Goal: Information Seeking & Learning: Learn about a topic

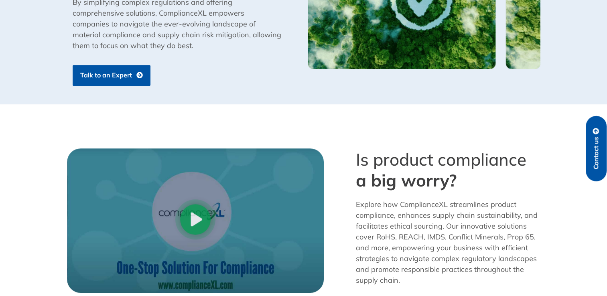
scroll to position [601, 0]
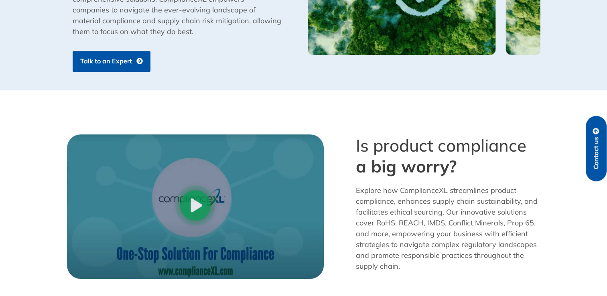
click at [387, 168] on span "a big worry?" at bounding box center [406, 166] width 101 height 21
drag, startPoint x: 387, startPoint y: 168, endPoint x: 382, endPoint y: 148, distance: 21.0
click at [382, 148] on h2 "Is product compliance a big worry?" at bounding box center [448, 156] width 184 height 42
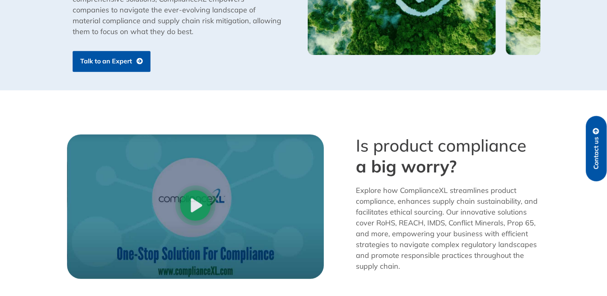
drag, startPoint x: 382, startPoint y: 148, endPoint x: 362, endPoint y: 147, distance: 19.3
click at [362, 147] on h2 "Is product compliance a big worry?" at bounding box center [448, 156] width 184 height 42
drag, startPoint x: 362, startPoint y: 147, endPoint x: 382, endPoint y: 169, distance: 29.6
click at [382, 169] on span "a big worry?" at bounding box center [406, 166] width 101 height 21
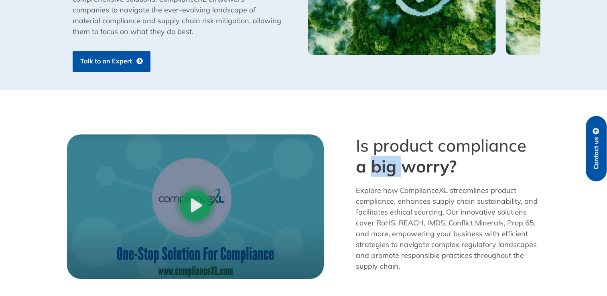
click at [382, 169] on span "a big worry?" at bounding box center [406, 166] width 101 height 21
drag, startPoint x: 382, startPoint y: 169, endPoint x: 425, endPoint y: 171, distance: 43.3
click at [425, 171] on span "a big worry?" at bounding box center [406, 166] width 101 height 21
drag, startPoint x: 425, startPoint y: 171, endPoint x: 389, endPoint y: 192, distance: 41.3
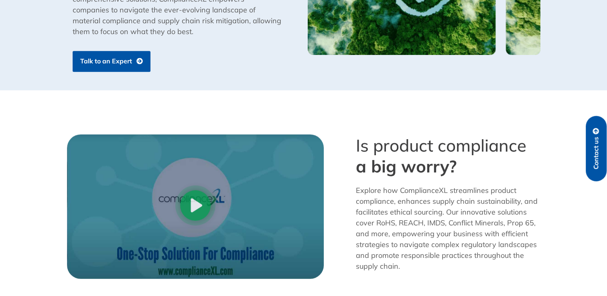
click at [389, 192] on p "Explore how ComplianceXL streamlines product compliance, enhances supply chain …" at bounding box center [448, 228] width 184 height 87
drag, startPoint x: 389, startPoint y: 192, endPoint x: 425, endPoint y: 194, distance: 35.3
click at [425, 194] on p "Explore how ComplianceXL streamlines product compliance, enhances supply chain …" at bounding box center [448, 228] width 184 height 87
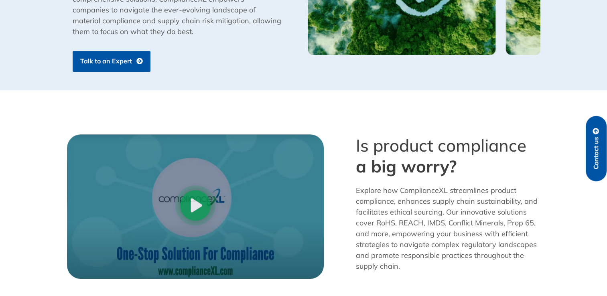
drag, startPoint x: 425, startPoint y: 194, endPoint x: 423, endPoint y: 202, distance: 8.9
click at [423, 202] on p "Explore how ComplianceXL streamlines product compliance, enhances supply chain …" at bounding box center [448, 228] width 184 height 87
drag, startPoint x: 423, startPoint y: 202, endPoint x: 441, endPoint y: 202, distance: 17.7
click at [441, 202] on p "Explore how ComplianceXL streamlines product compliance, enhances supply chain …" at bounding box center [448, 228] width 184 height 87
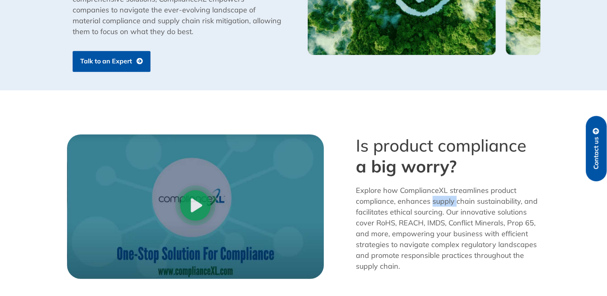
click at [441, 202] on p "Explore how ComplianceXL streamlines product compliance, enhances supply chain …" at bounding box center [448, 228] width 184 height 87
drag, startPoint x: 441, startPoint y: 202, endPoint x: 415, endPoint y: 214, distance: 29.2
click at [415, 214] on p "Explore how ComplianceXL streamlines product compliance, enhances supply chain …" at bounding box center [448, 228] width 184 height 87
drag, startPoint x: 415, startPoint y: 214, endPoint x: 403, endPoint y: 222, distance: 14.1
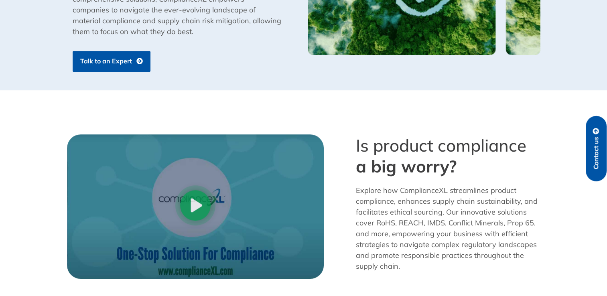
click at [403, 222] on p "Explore how ComplianceXL streamlines product compliance, enhances supply chain …" at bounding box center [448, 228] width 184 height 87
drag, startPoint x: 403, startPoint y: 222, endPoint x: 399, endPoint y: 234, distance: 12.6
click at [399, 234] on p "Explore how ComplianceXL streamlines product compliance, enhances supply chain …" at bounding box center [448, 228] width 184 height 87
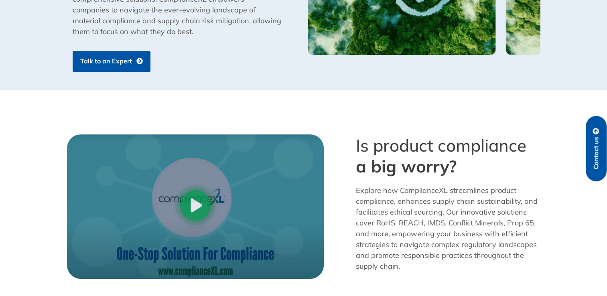
drag, startPoint x: 399, startPoint y: 234, endPoint x: 413, endPoint y: 246, distance: 17.6
click at [413, 246] on p "Explore how ComplianceXL streamlines product compliance, enhances supply chain …" at bounding box center [448, 228] width 184 height 87
drag, startPoint x: 413, startPoint y: 246, endPoint x: 448, endPoint y: 247, distance: 35.7
click at [448, 247] on p "Explore how ComplianceXL streamlines product compliance, enhances supply chain …" at bounding box center [448, 228] width 184 height 87
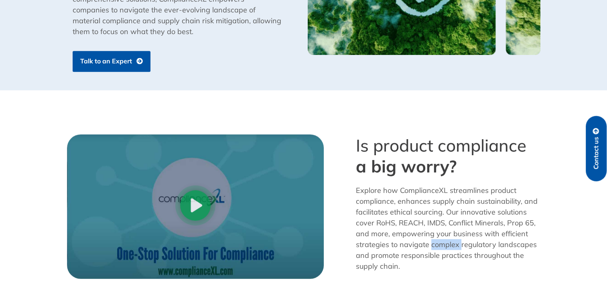
click at [448, 247] on p "Explore how ComplianceXL streamlines product compliance, enhances supply chain …" at bounding box center [448, 228] width 184 height 87
drag, startPoint x: 448, startPoint y: 247, endPoint x: 448, endPoint y: 257, distance: 9.6
click at [448, 257] on p "Explore how ComplianceXL streamlines product compliance, enhances supply chain …" at bounding box center [448, 228] width 184 height 87
drag, startPoint x: 448, startPoint y: 257, endPoint x: 411, endPoint y: 259, distance: 37.3
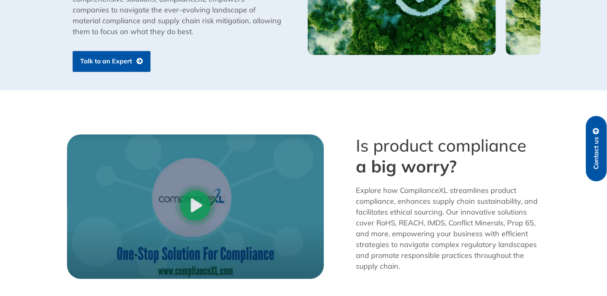
click at [411, 259] on p "Explore how ComplianceXL streamlines product compliance, enhances supply chain …" at bounding box center [448, 228] width 184 height 87
drag, startPoint x: 411, startPoint y: 259, endPoint x: 397, endPoint y: 269, distance: 16.9
click at [397, 269] on p "Explore how ComplianceXL streamlines product compliance, enhances supply chain …" at bounding box center [448, 228] width 184 height 87
